Goal: Navigation & Orientation: Find specific page/section

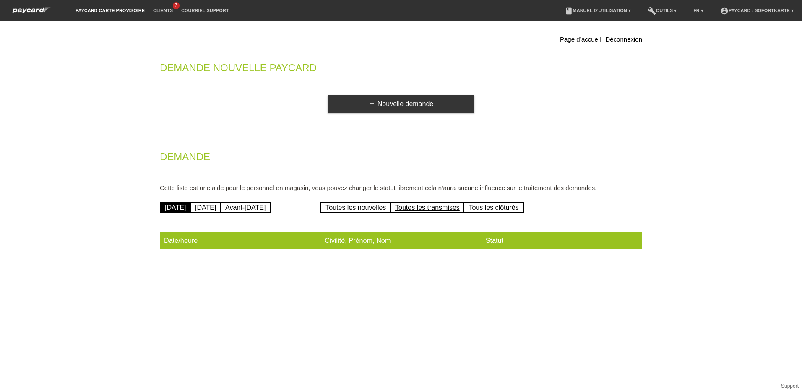
click at [422, 209] on link "Toutes les transmises" at bounding box center [427, 207] width 75 height 11
click at [367, 207] on link "Toutes les nouvelles" at bounding box center [356, 207] width 70 height 11
click at [217, 204] on link "[DATE]" at bounding box center [205, 207] width 31 height 11
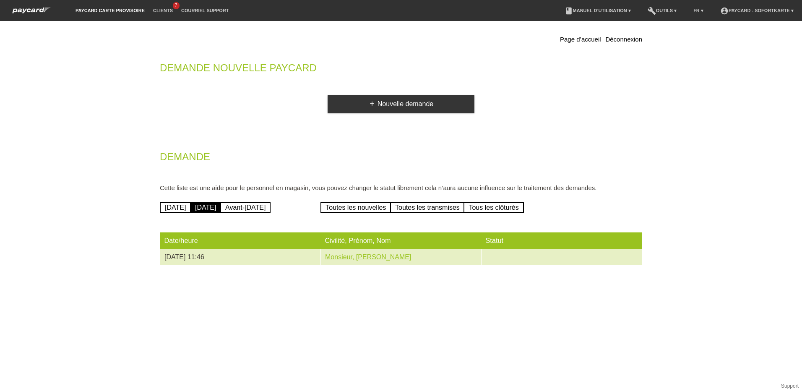
click at [341, 259] on link "Monsieur, [PERSON_NAME]" at bounding box center [368, 256] width 86 height 7
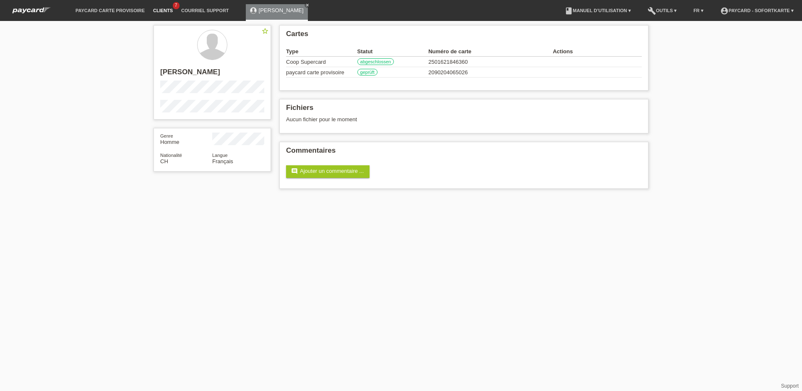
click at [162, 9] on link "Clients" at bounding box center [163, 10] width 28 height 5
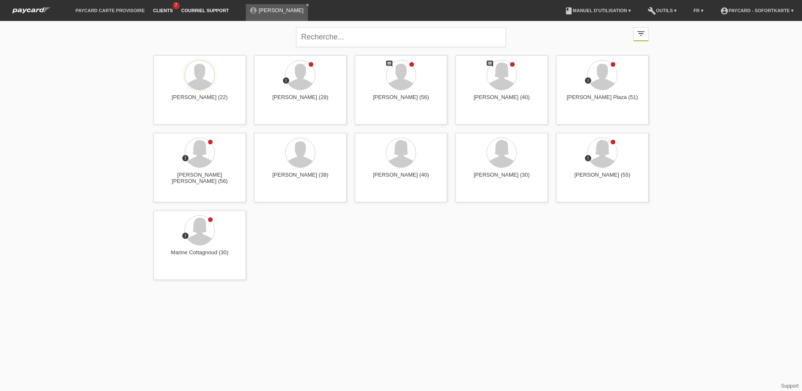
click at [203, 10] on link "Courriel Support" at bounding box center [205, 10] width 56 height 5
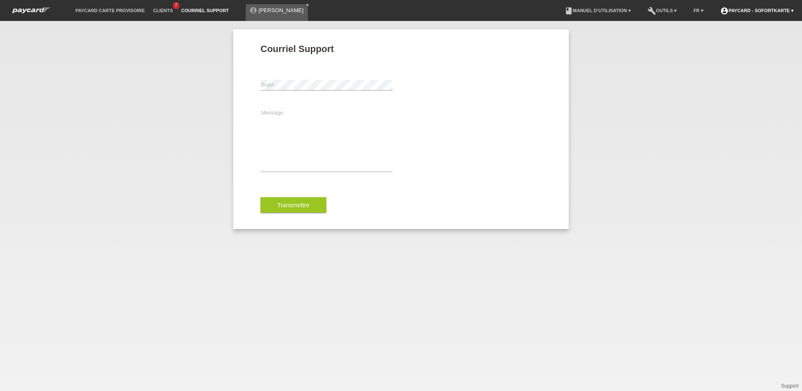
click at [747, 11] on link "account_circle paycard - Sofortkarte ▾" at bounding box center [757, 10] width 82 height 5
click at [655, 12] on link "build Outils ▾" at bounding box center [662, 10] width 37 height 5
click at [587, 15] on li "book Manuel d’utilisation ▾" at bounding box center [598, 10] width 75 height 21
click at [574, 8] on link "book Manuel d’utilisation ▾" at bounding box center [598, 10] width 75 height 5
click at [593, 17] on link "Manuel d’utilisation avec LCC" at bounding box center [589, 19] width 72 height 6
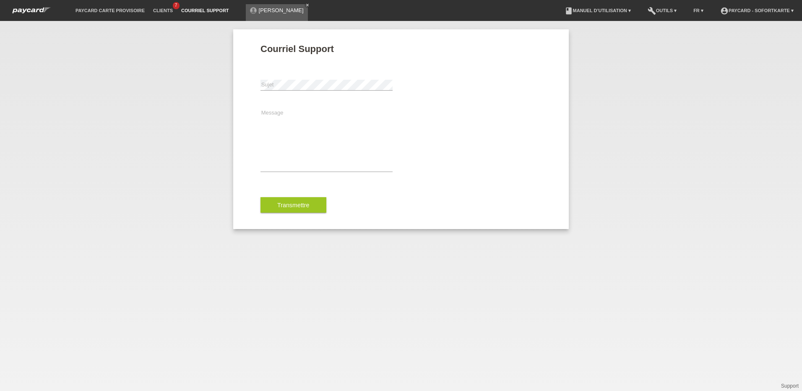
drag, startPoint x: 159, startPoint y: 12, endPoint x: 165, endPoint y: 18, distance: 9.2
click at [159, 12] on link "Clients" at bounding box center [163, 10] width 28 height 5
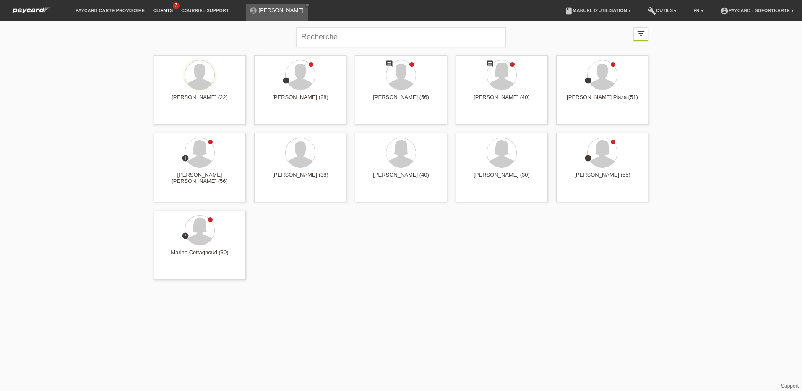
click at [23, 12] on img at bounding box center [31, 10] width 46 height 9
click at [38, 13] on img at bounding box center [31, 10] width 46 height 9
click at [305, 3] on link "close" at bounding box center [308, 5] width 6 height 6
click at [107, 9] on link "paycard carte provisoire" at bounding box center [110, 10] width 78 height 5
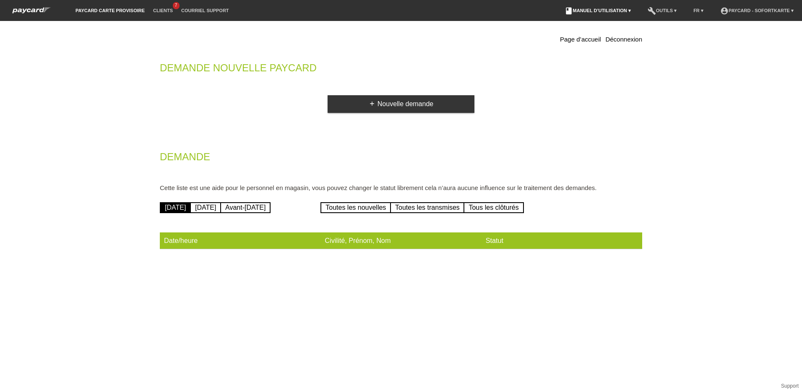
click at [623, 10] on link "book Manuel d’utilisation ▾" at bounding box center [598, 10] width 75 height 5
drag, startPoint x: 695, startPoint y: 34, endPoint x: 692, endPoint y: 25, distance: 9.7
click at [694, 28] on div "Page d’accueil Déconnexion Demande nouvelle Paycard add Nouvelle demande Demand…" at bounding box center [401, 145] width 802 height 249
click at [670, 13] on li "build Outils ▾" at bounding box center [662, 10] width 37 height 21
click at [775, 10] on link "account_circle paycard - Sofortkarte ▾" at bounding box center [757, 10] width 82 height 5
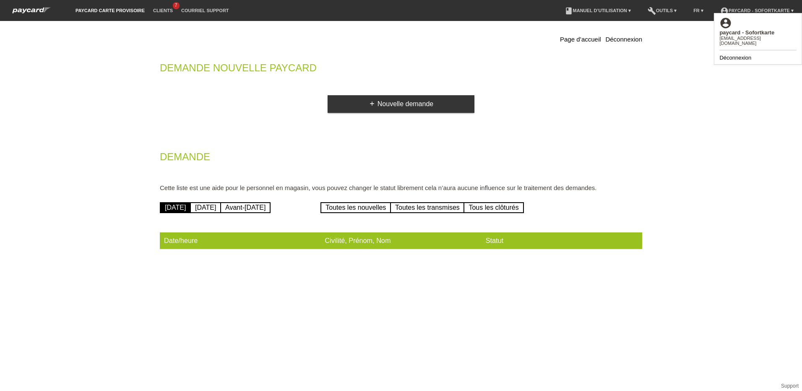
click at [746, 36] on div "[EMAIL_ADDRESS][DOMAIN_NAME]" at bounding box center [758, 41] width 77 height 10
click at [724, 23] on icon "account_circle" at bounding box center [726, 23] width 13 height 13
drag, startPoint x: 617, startPoint y: 137, endPoint x: 589, endPoint y: 150, distance: 30.4
click at [615, 137] on div "Page d’accueil Déconnexion Demande nouvelle Paycard add Nouvelle demande Demand…" at bounding box center [401, 143] width 495 height 237
click at [163, 10] on link "Clients" at bounding box center [163, 10] width 28 height 5
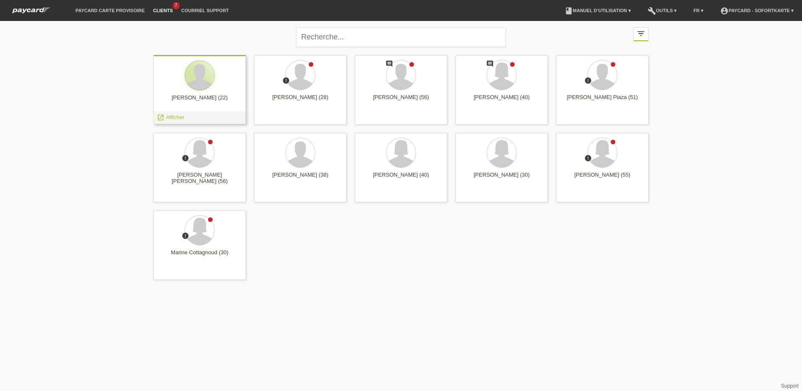
click at [205, 89] on div at bounding box center [200, 75] width 30 height 30
click at [183, 115] on span "Afficher" at bounding box center [175, 117] width 18 height 6
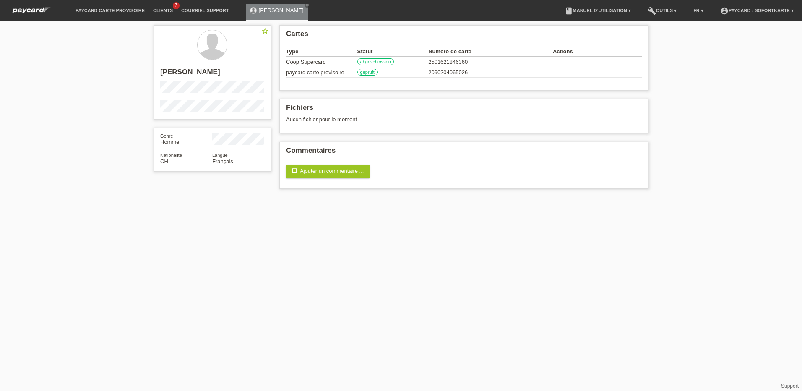
click at [681, 37] on div "star_border Youssef Calderon Genre Homme Nationalité CH Langue Français Cartes …" at bounding box center [401, 109] width 802 height 176
click at [305, 5] on icon "close" at bounding box center [307, 5] width 4 height 4
click at [96, 51] on div "star_border Youssef Calderon Genre Homme Nationalité CH Langue Français Cartes …" at bounding box center [401, 109] width 802 height 176
click at [42, 12] on img at bounding box center [31, 10] width 46 height 9
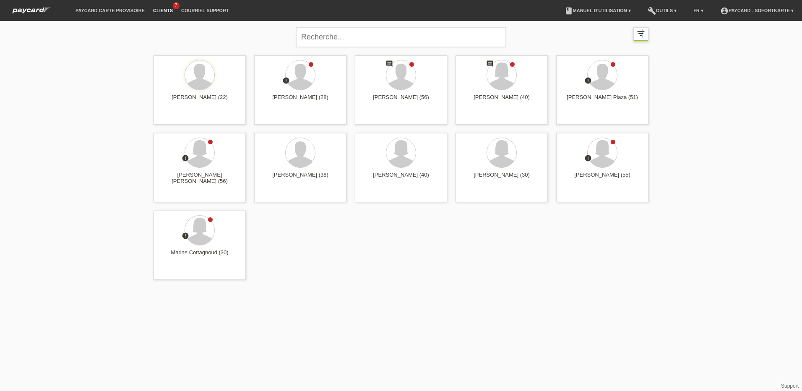
click at [643, 36] on icon "filter_list" at bounding box center [640, 33] width 9 height 9
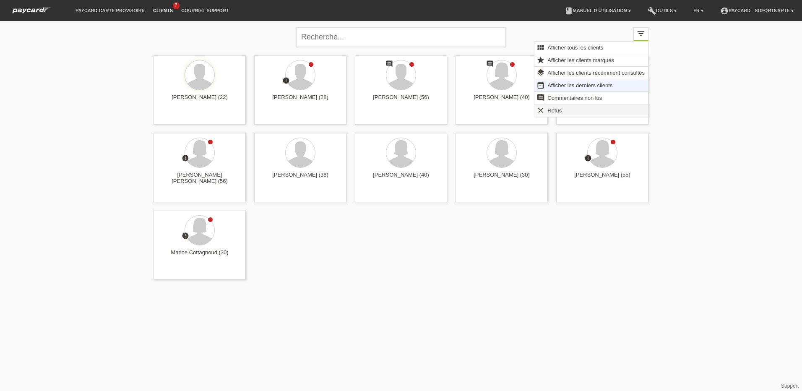
click at [576, 112] on div "clear Refus" at bounding box center [592, 110] width 114 height 12
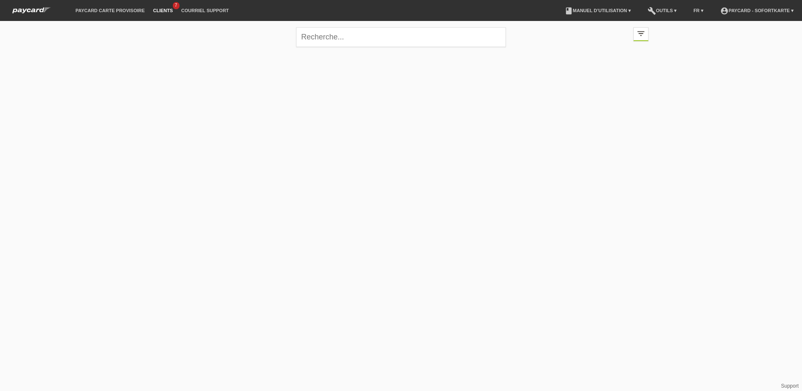
click at [605, 15] on li "book Manuel d’utilisation ▾" at bounding box center [598, 10] width 75 height 21
